Goal: Transaction & Acquisition: Purchase product/service

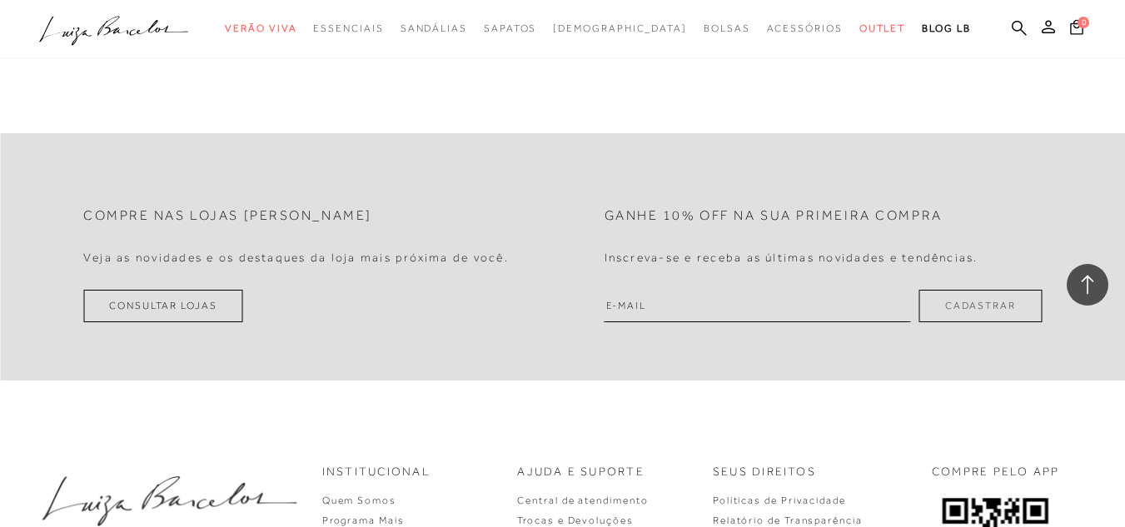
scroll to position [1498, 0]
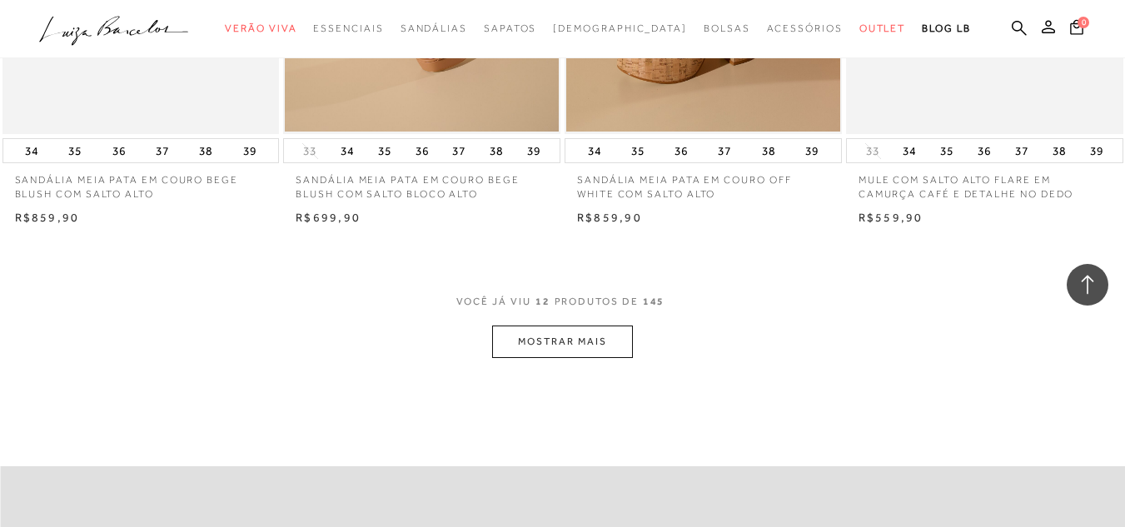
click at [598, 339] on button "MOSTRAR MAIS" at bounding box center [562, 341] width 140 height 32
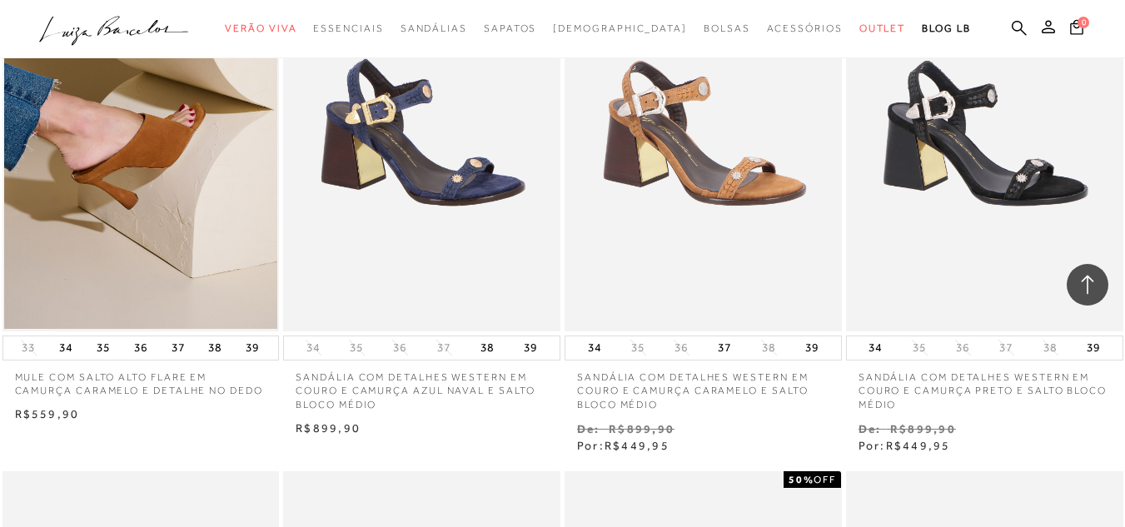
scroll to position [1332, 0]
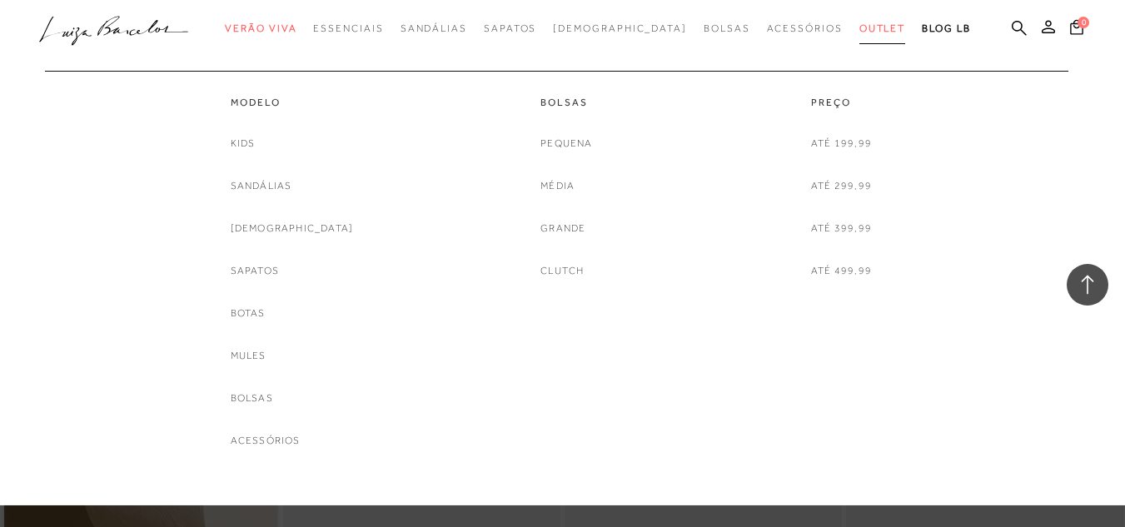
click at [859, 24] on span "Outlet" at bounding box center [882, 28] width 47 height 12
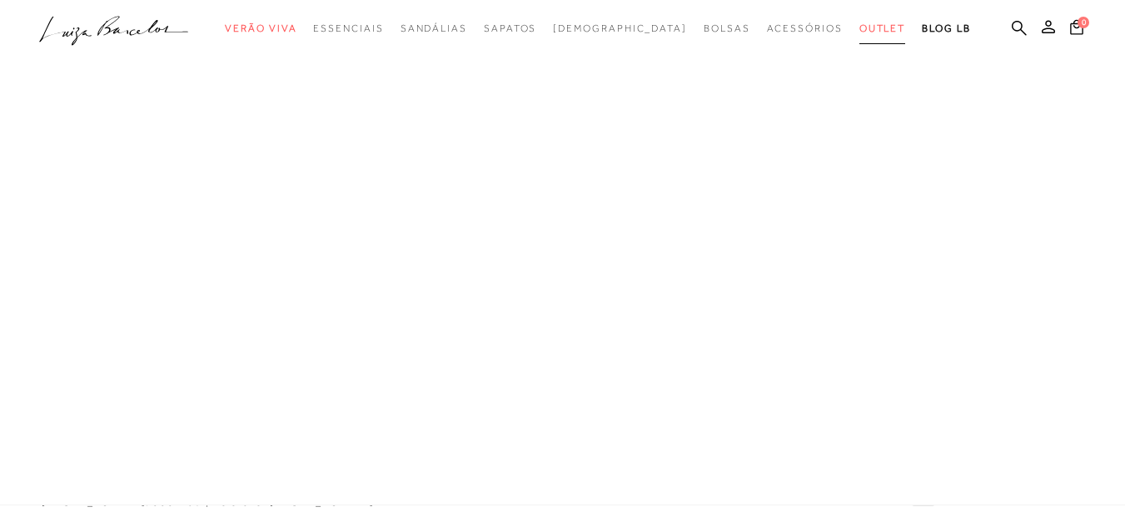
scroll to position [613, 0]
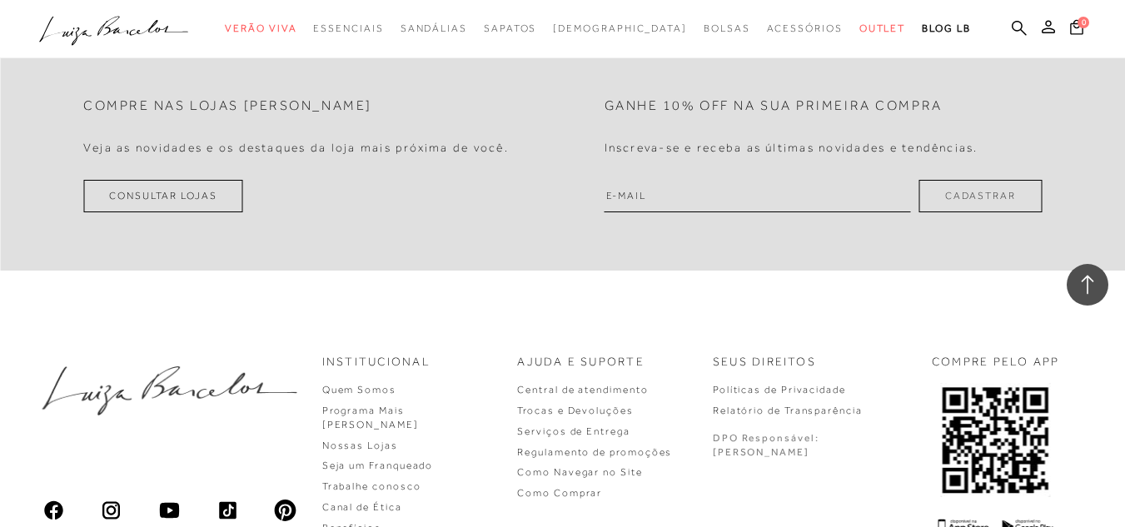
scroll to position [3707, 0]
